Goal: Check status: Check status

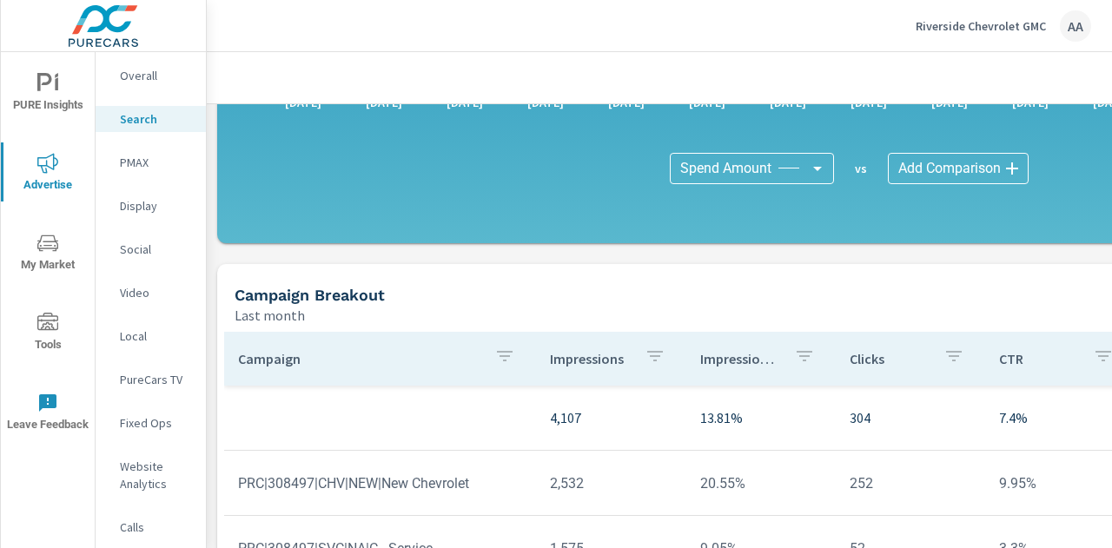
scroll to position [1059, 0]
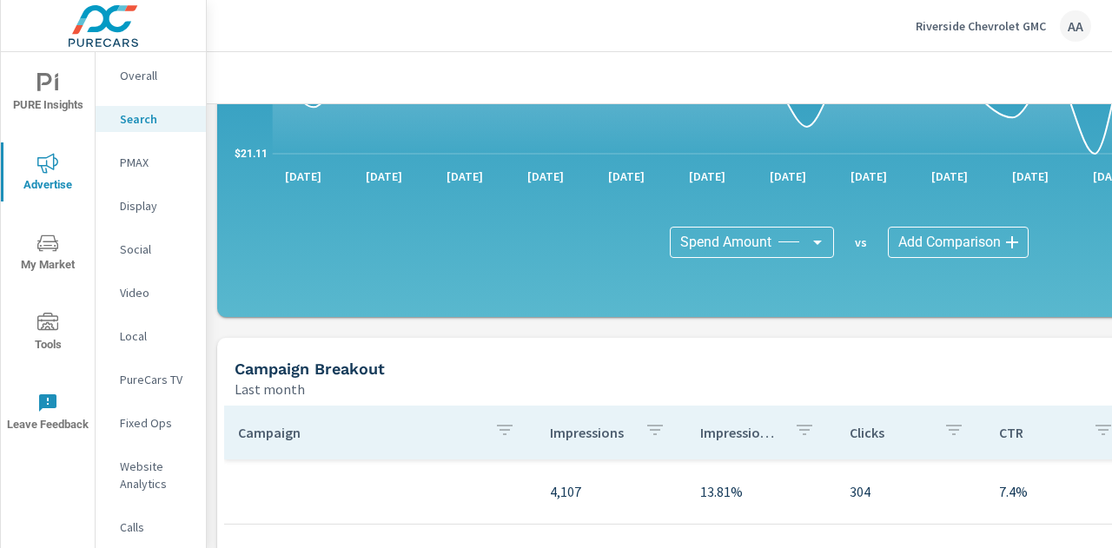
click at [1009, 36] on div "Riverside Chevrolet GMC AA" at bounding box center [1003, 25] width 175 height 31
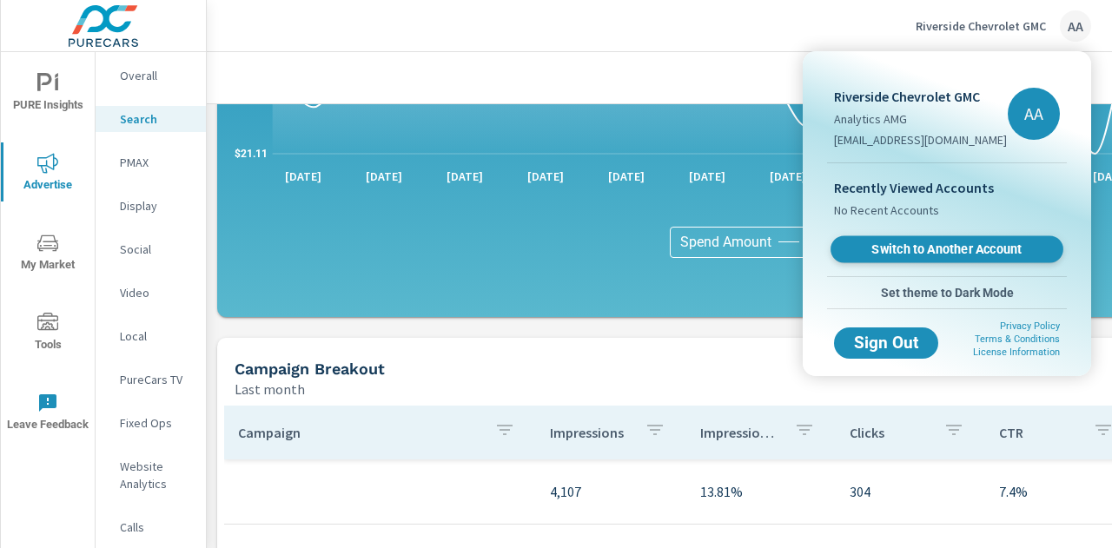
click at [888, 250] on span "Switch to Another Account" at bounding box center [946, 249] width 213 height 17
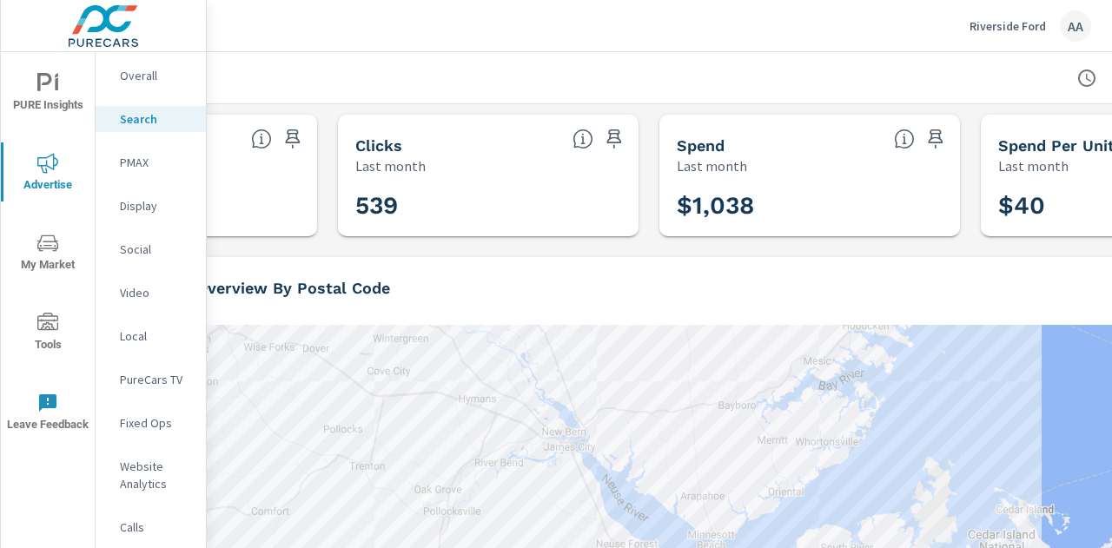
scroll to position [0, 394]
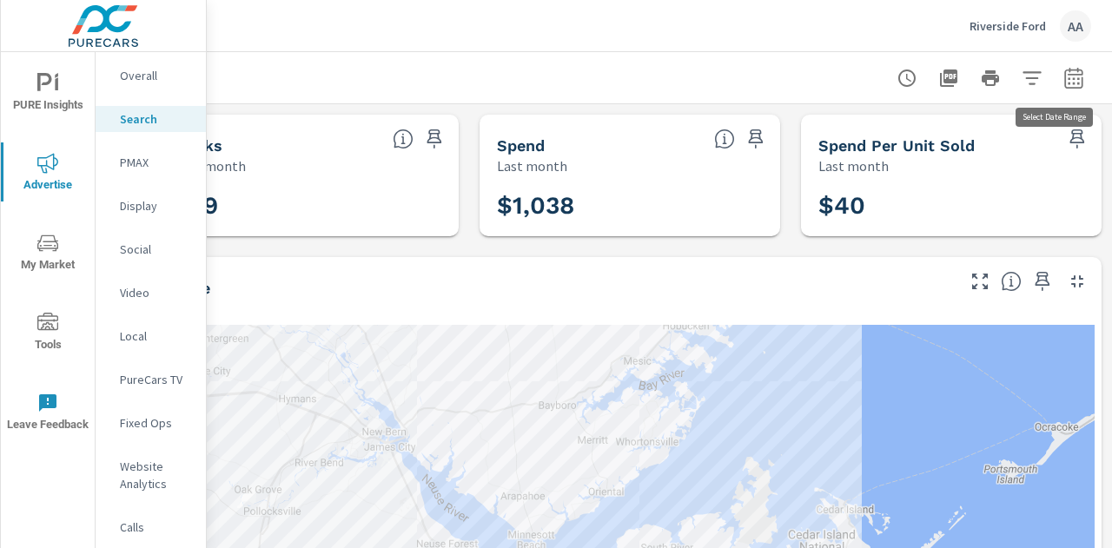
click at [1063, 75] on icon "button" at bounding box center [1073, 78] width 21 height 21
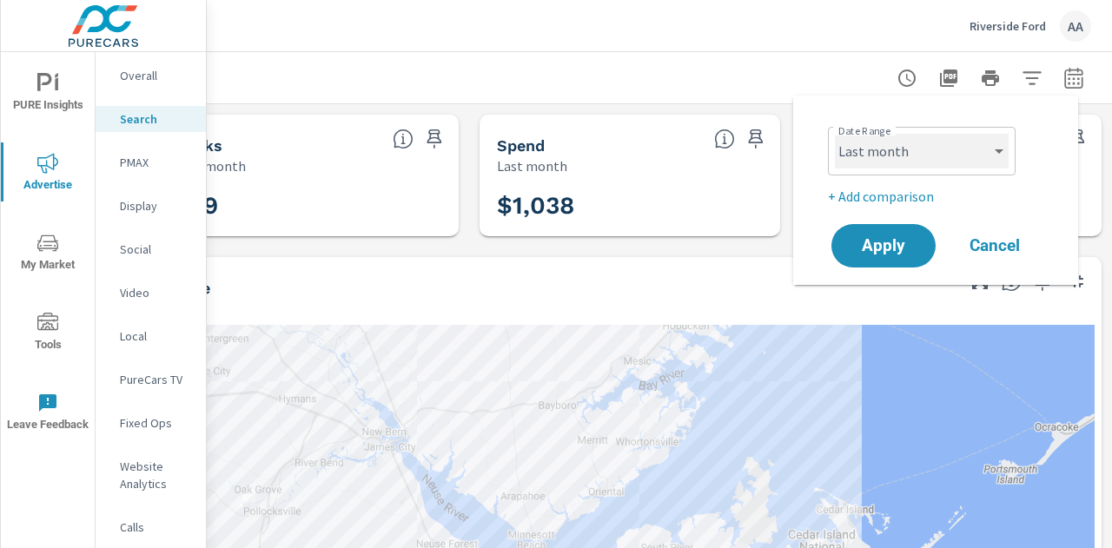
click at [884, 155] on select "Custom [DATE] Last week Last 7 days Last 14 days Last 30 days Last 45 days Last…" at bounding box center [922, 151] width 174 height 35
select select "custom"
click at [835, 134] on select "Custom [DATE] Last week Last 7 days Last 14 days Last 30 days Last 45 days Last…" at bounding box center [922, 151] width 174 height 35
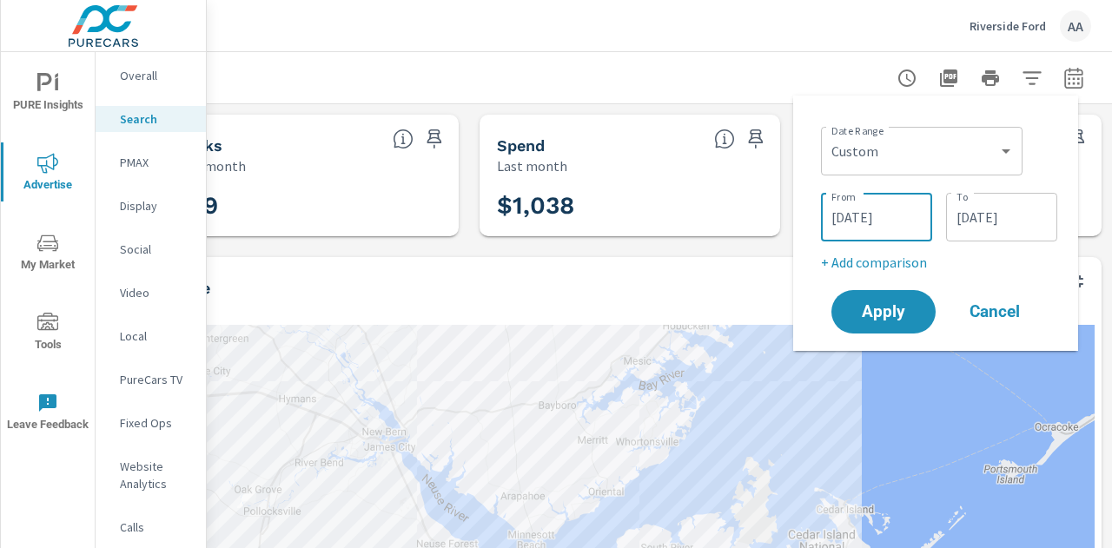
click at [916, 218] on input "[DATE]" at bounding box center [876, 217] width 97 height 35
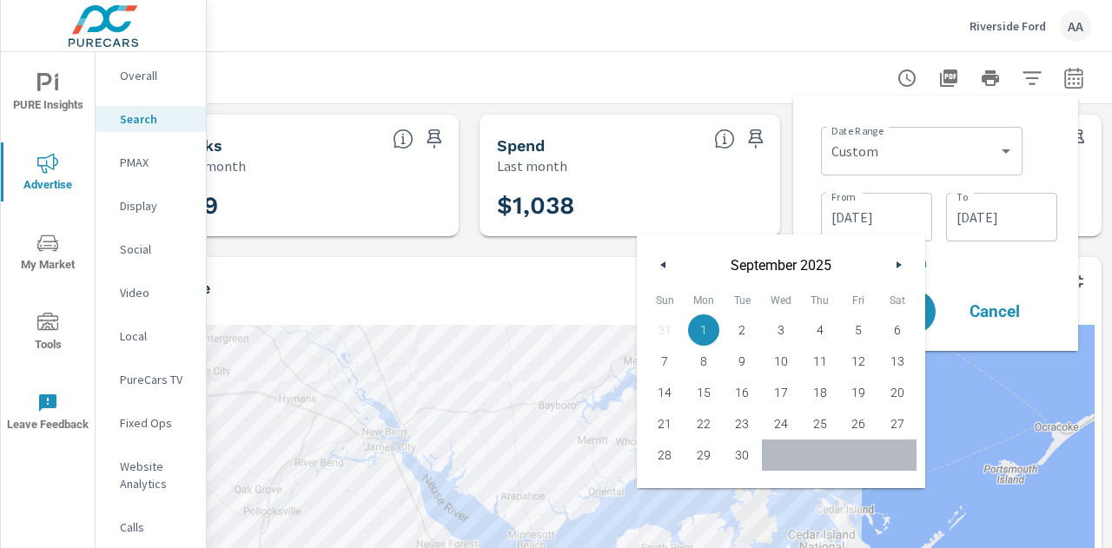
click at [657, 265] on icon "button" at bounding box center [661, 264] width 9 height 7
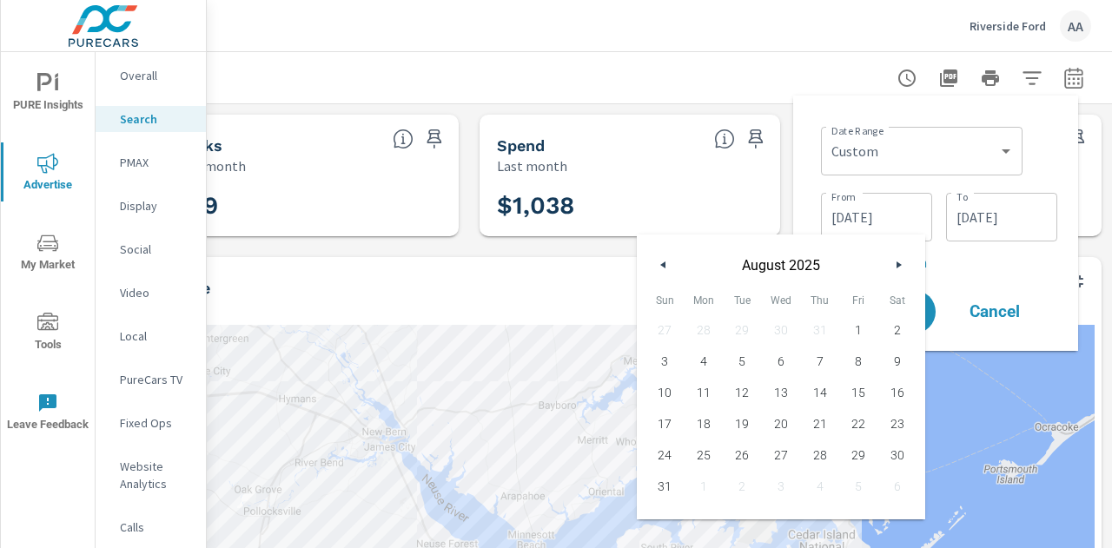
click at [657, 265] on icon "button" at bounding box center [661, 264] width 9 height 7
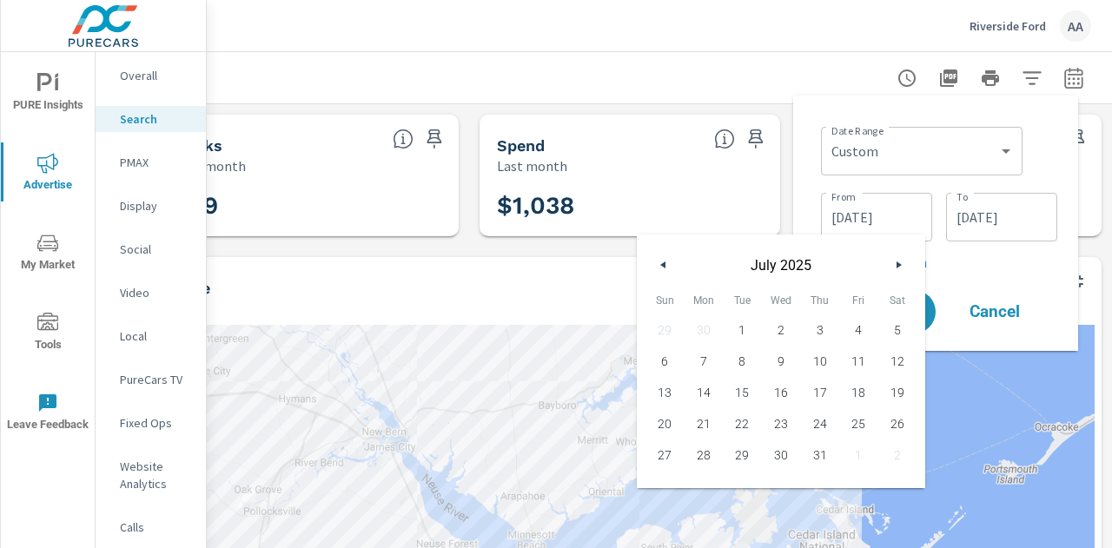
click at [657, 265] on icon "button" at bounding box center [661, 264] width 9 height 7
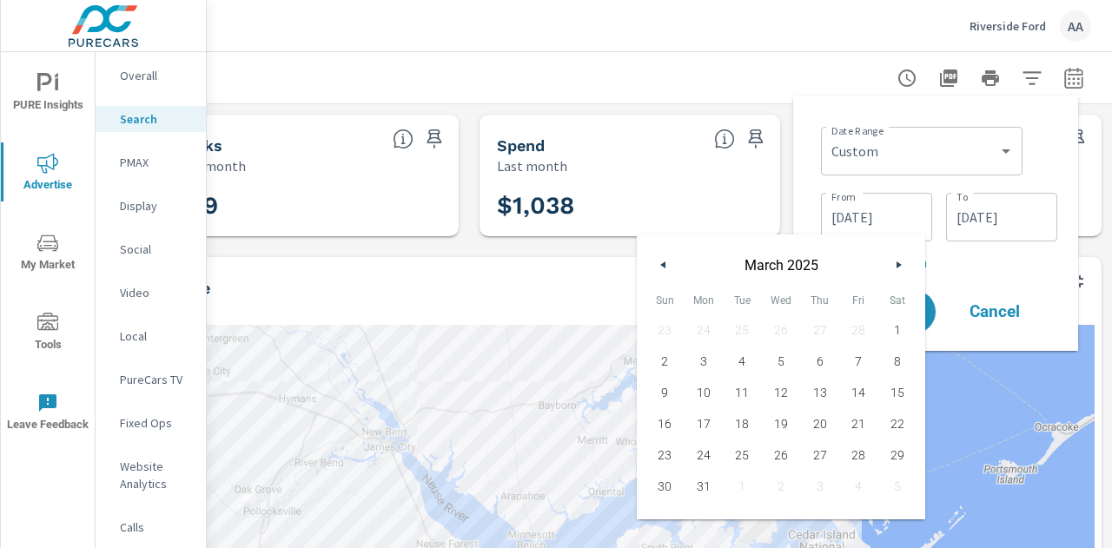
click at [657, 265] on icon "button" at bounding box center [661, 264] width 9 height 7
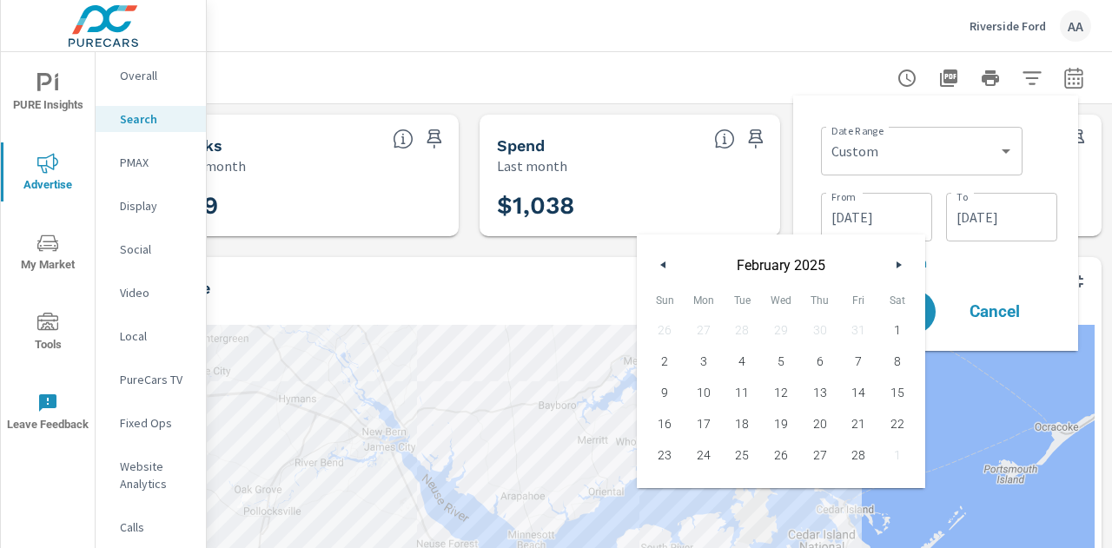
click at [657, 265] on icon "button" at bounding box center [661, 264] width 9 height 7
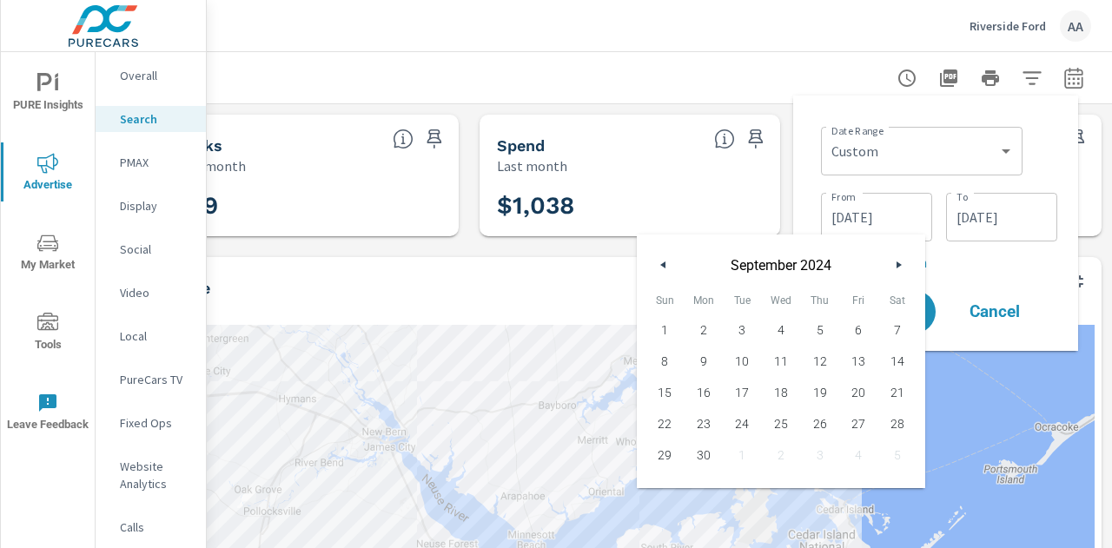
click at [657, 265] on icon "button" at bounding box center [661, 264] width 9 height 7
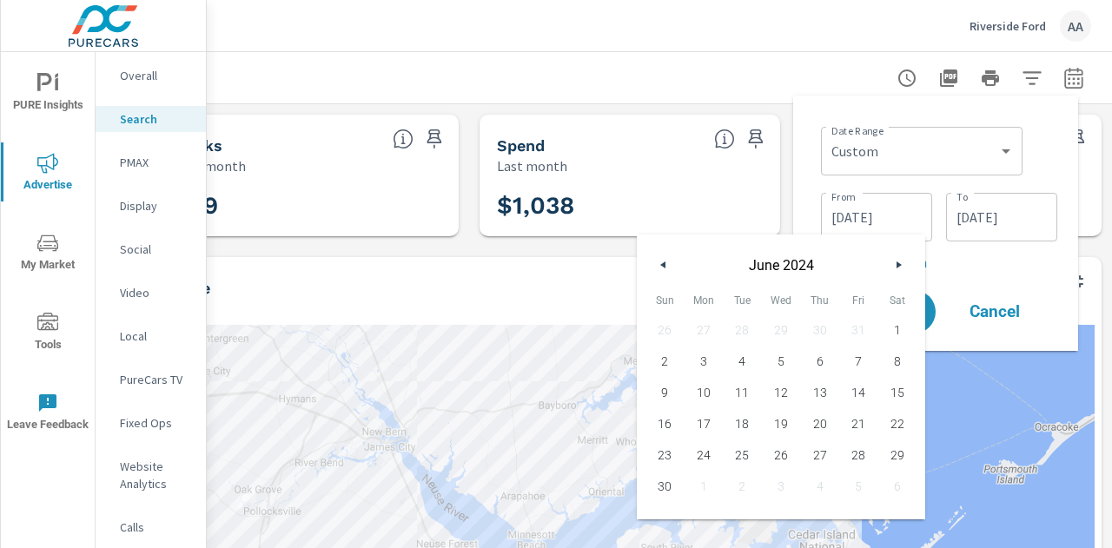
click at [906, 270] on button "button" at bounding box center [898, 265] width 21 height 21
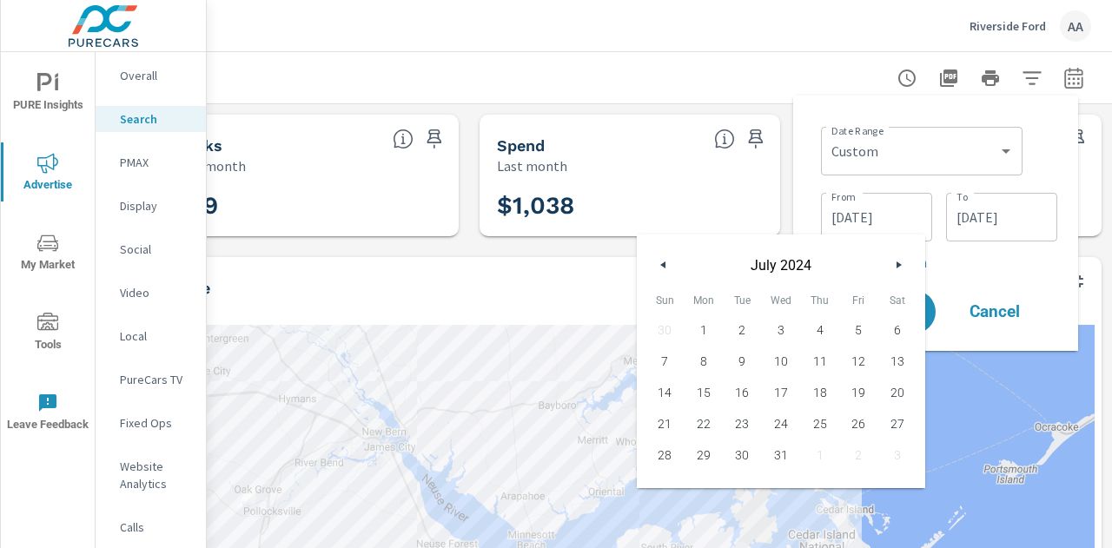
click at [701, 329] on span "1" at bounding box center [704, 330] width 39 height 23
type input "[DATE]"
click at [1047, 227] on input "[DATE]" at bounding box center [1001, 217] width 97 height 35
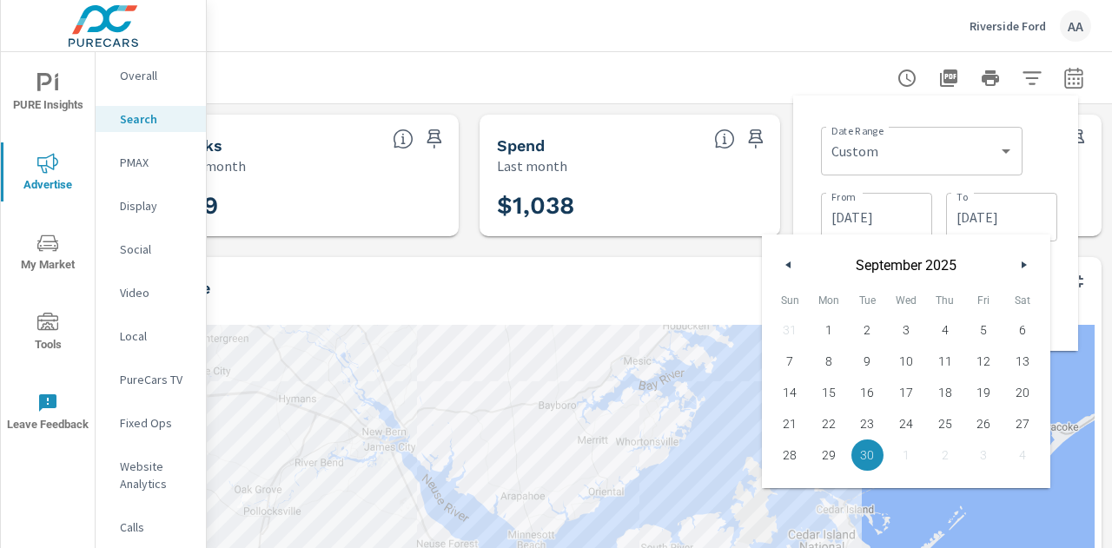
click at [784, 270] on button "button" at bounding box center [788, 265] width 21 height 21
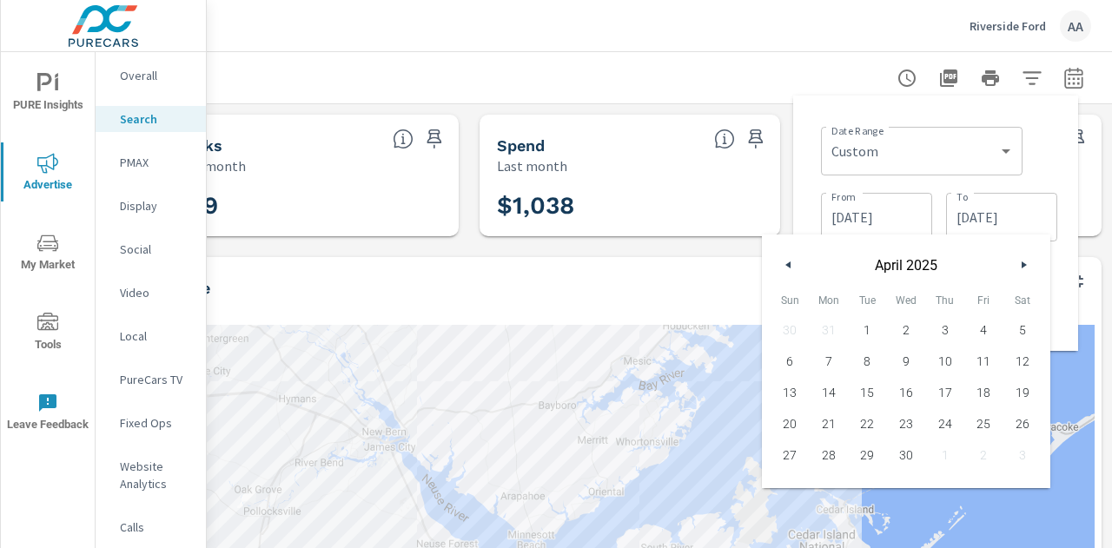
click at [784, 270] on button "button" at bounding box center [788, 265] width 21 height 21
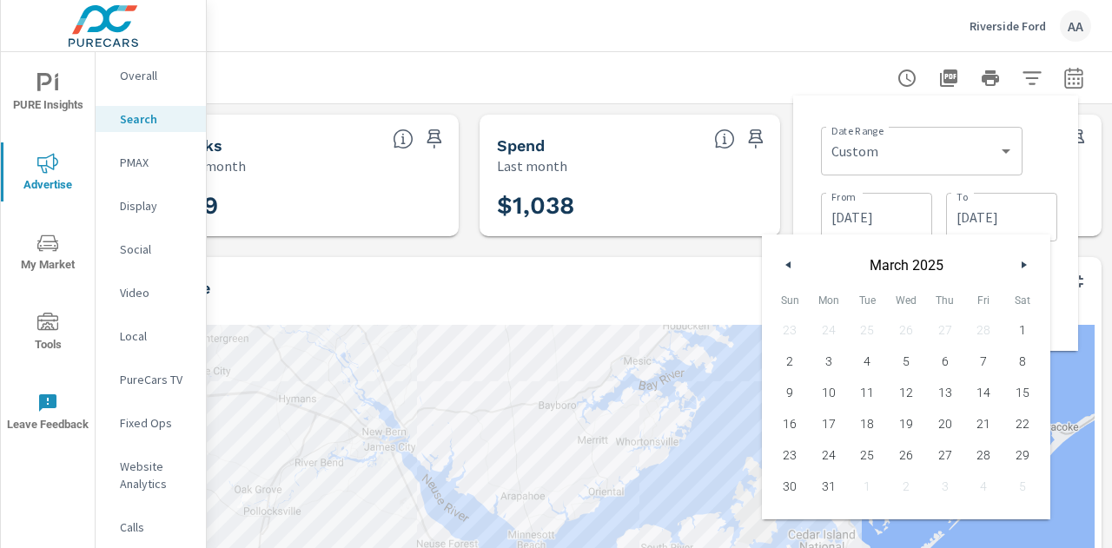
click at [784, 270] on button "button" at bounding box center [788, 265] width 21 height 21
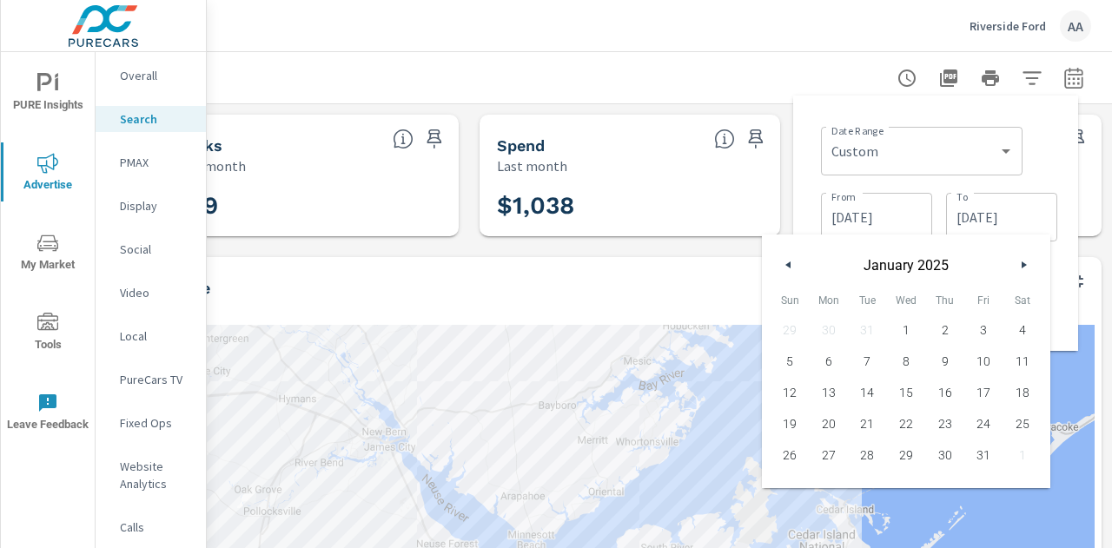
click at [784, 270] on button "button" at bounding box center [788, 265] width 21 height 21
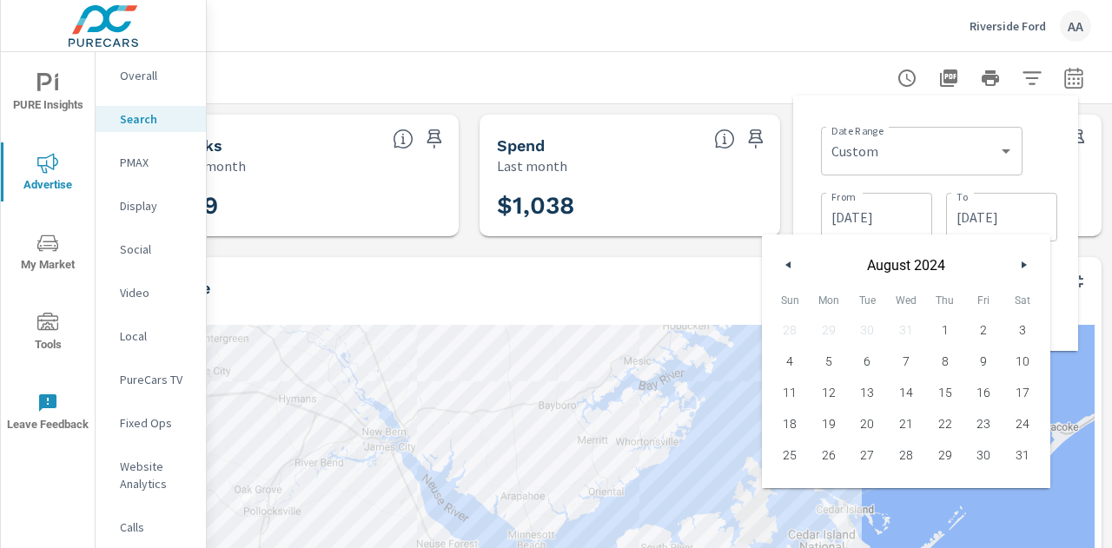
click at [784, 270] on button "button" at bounding box center [788, 265] width 21 height 21
click at [916, 466] on span "31" at bounding box center [906, 455] width 39 height 23
type input "[DATE]"
click at [1049, 142] on div "Date Range Custom [DATE] Last week Last 7 days Last 14 days Last 30 days Last 4…" at bounding box center [939, 149] width 236 height 59
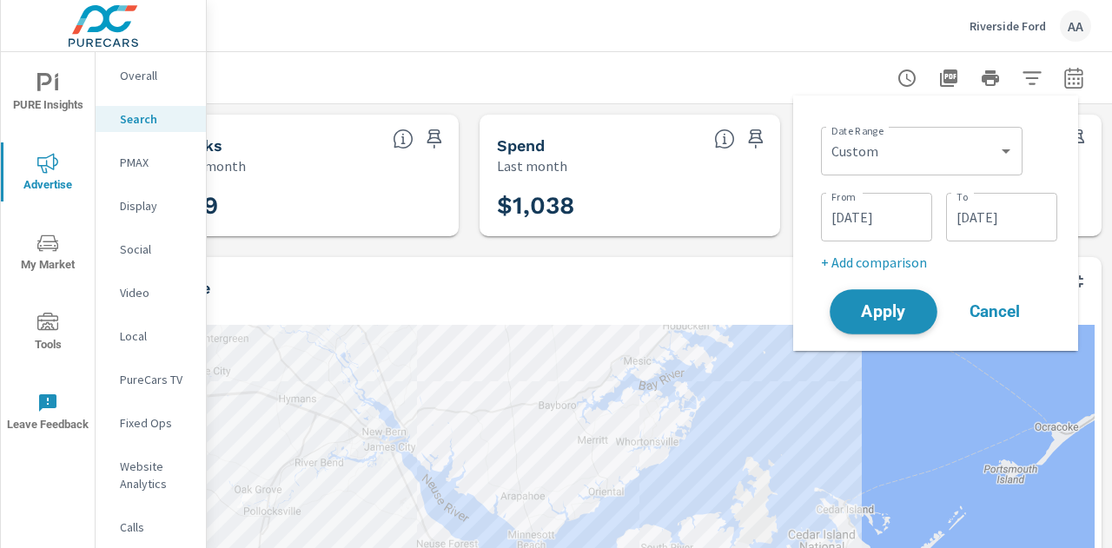
click at [895, 325] on button "Apply" at bounding box center [884, 311] width 108 height 45
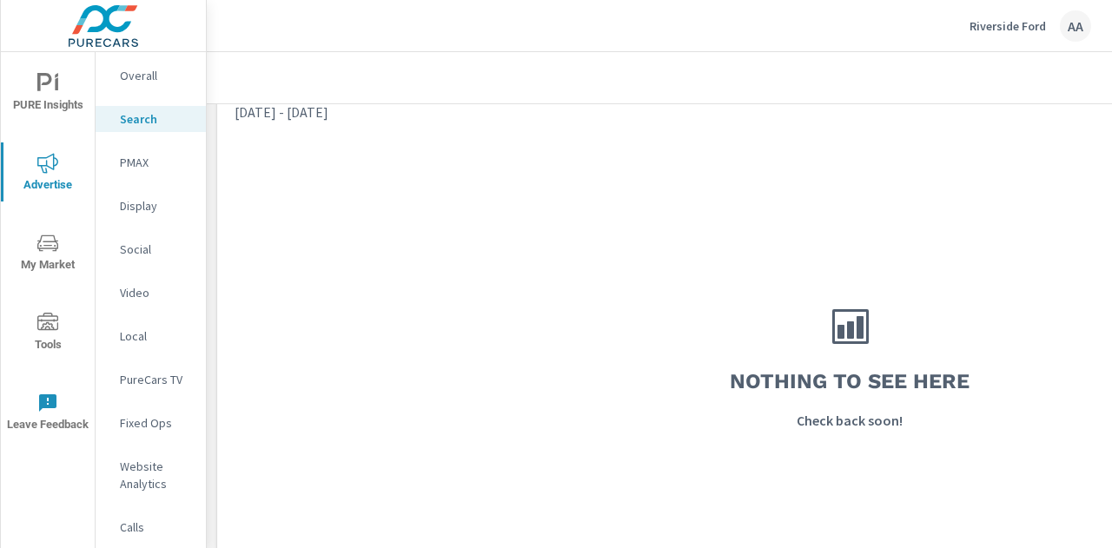
scroll to position [1421, 0]
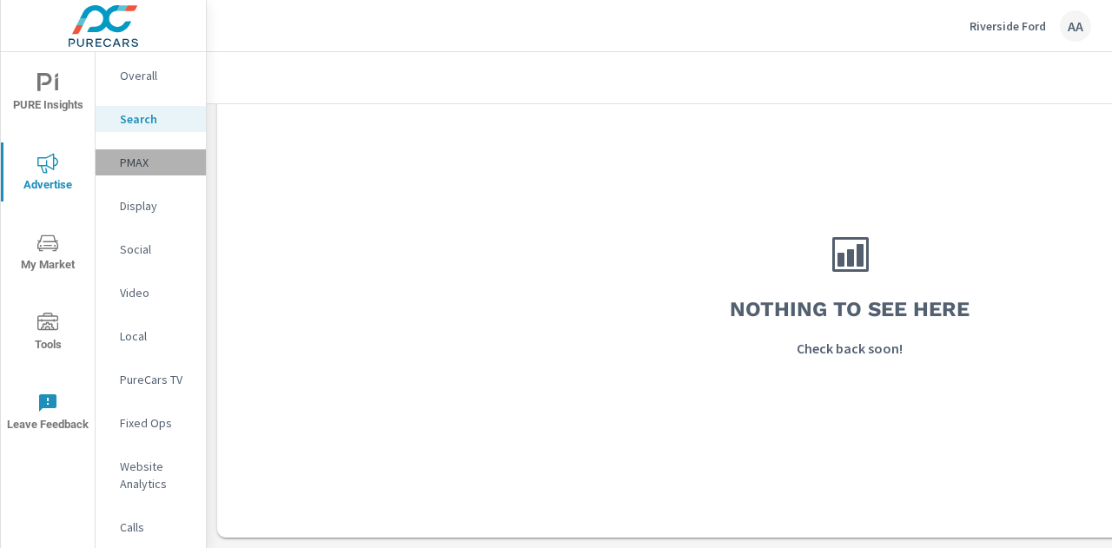
click at [156, 166] on p "PMAX" at bounding box center [156, 162] width 72 height 17
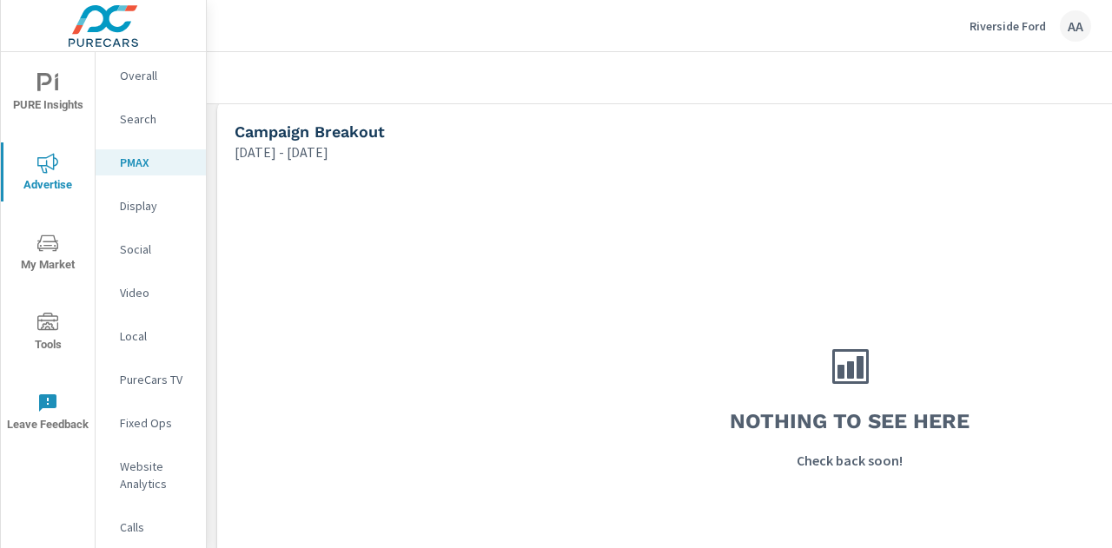
scroll to position [195, 0]
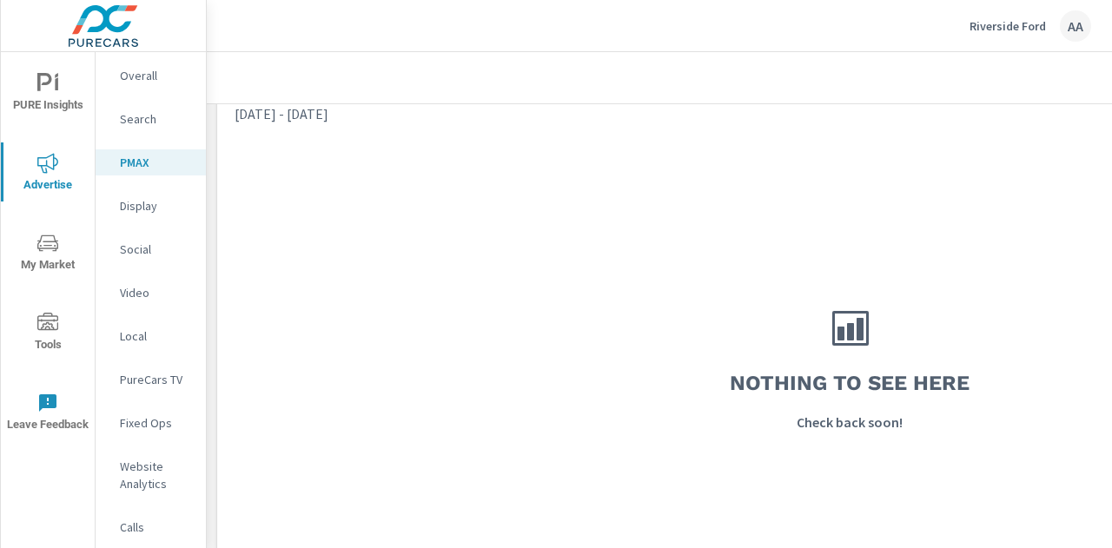
click at [141, 208] on p "Display" at bounding box center [156, 205] width 72 height 17
